Goal: Information Seeking & Learning: Learn about a topic

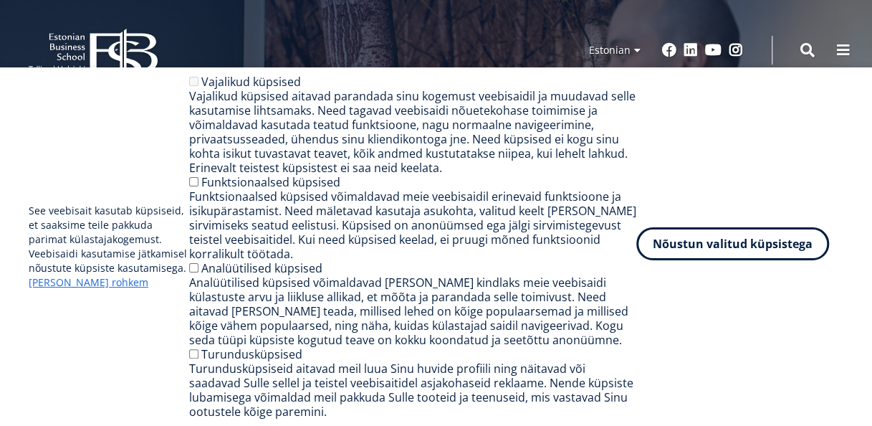
click at [740, 244] on button "Nõustun valitud küpsistega" at bounding box center [732, 243] width 193 height 33
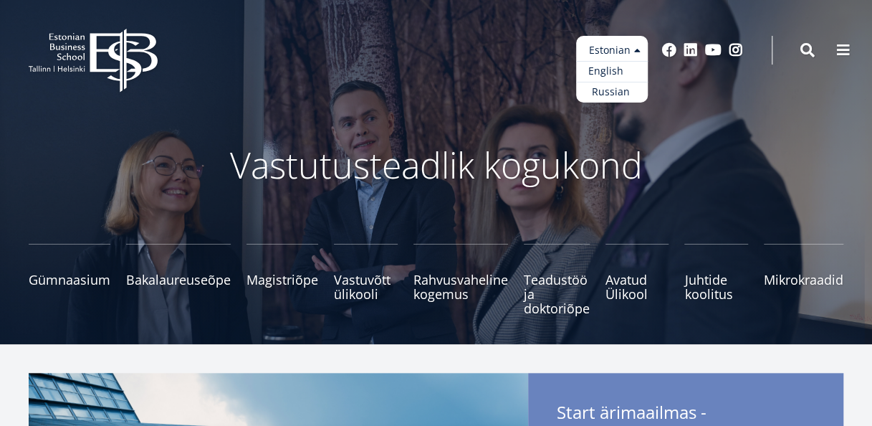
click at [609, 70] on link "English" at bounding box center [612, 71] width 72 height 21
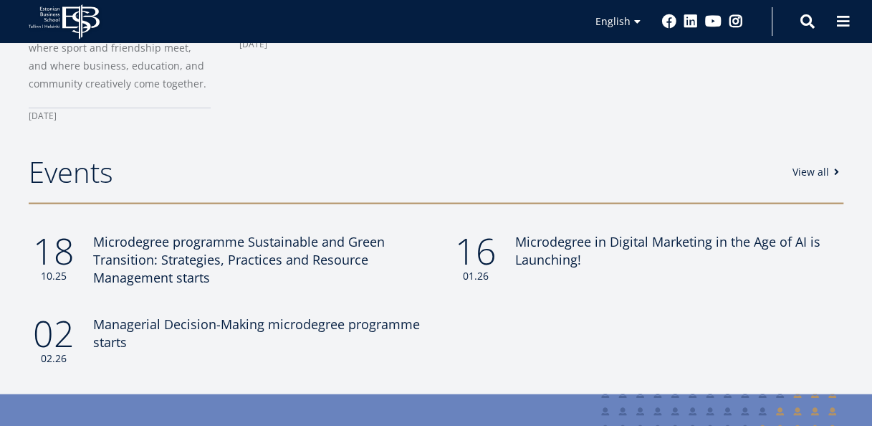
scroll to position [1301, 0]
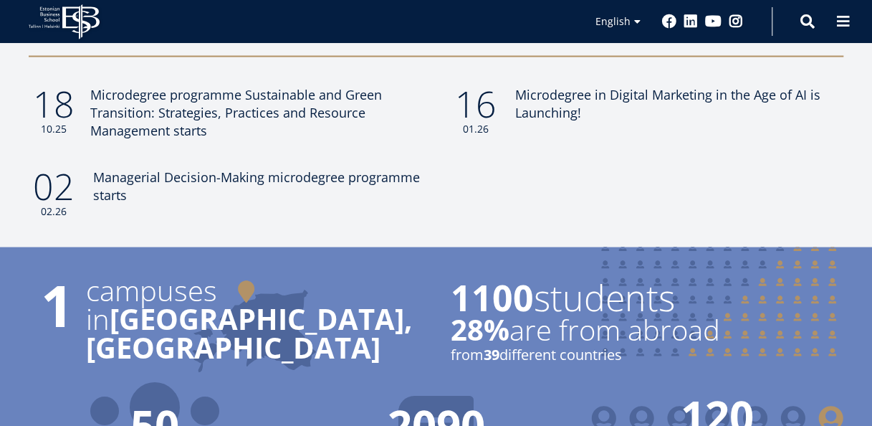
click at [394, 109] on h3 "Microdegree programme Sustainable and Green Transition: Strategies, Practices a…" at bounding box center [254, 112] width 329 height 54
